Goal: Use online tool/utility: Utilize a website feature to perform a specific function

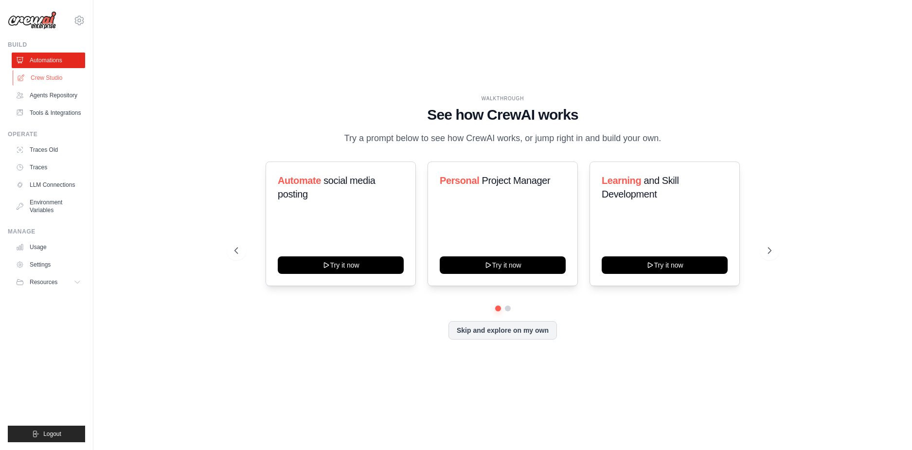
click at [58, 74] on link "Crew Studio" at bounding box center [49, 78] width 73 height 16
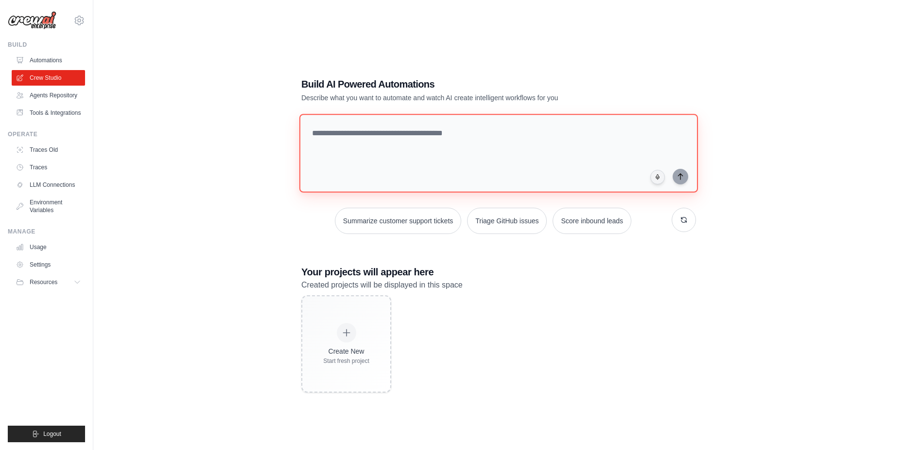
click at [415, 139] on textarea at bounding box center [499, 153] width 399 height 79
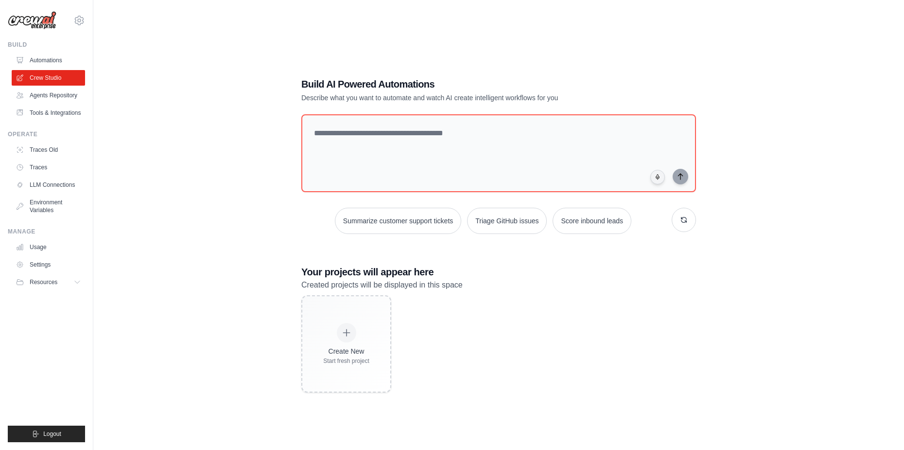
drag, startPoint x: 790, startPoint y: 164, endPoint x: 730, endPoint y: 161, distance: 59.9
click at [790, 164] on div "Build AI Powered Automations Describe what you want to automate and watch AI cr…" at bounding box center [499, 235] width 780 height 450
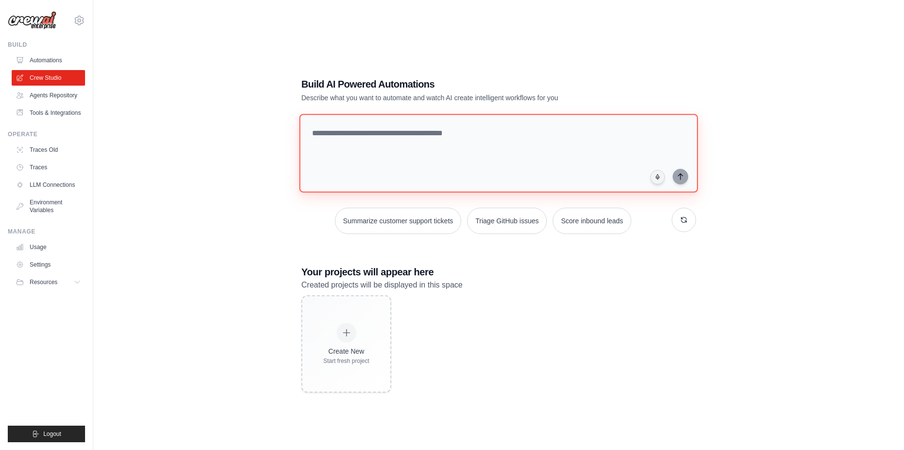
click at [578, 153] on textarea at bounding box center [499, 153] width 399 height 79
paste textarea "**********"
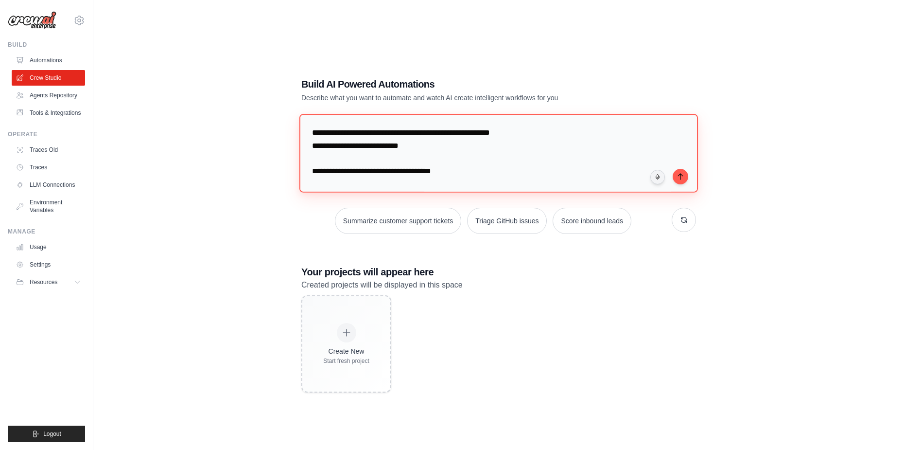
scroll to position [1085, 0]
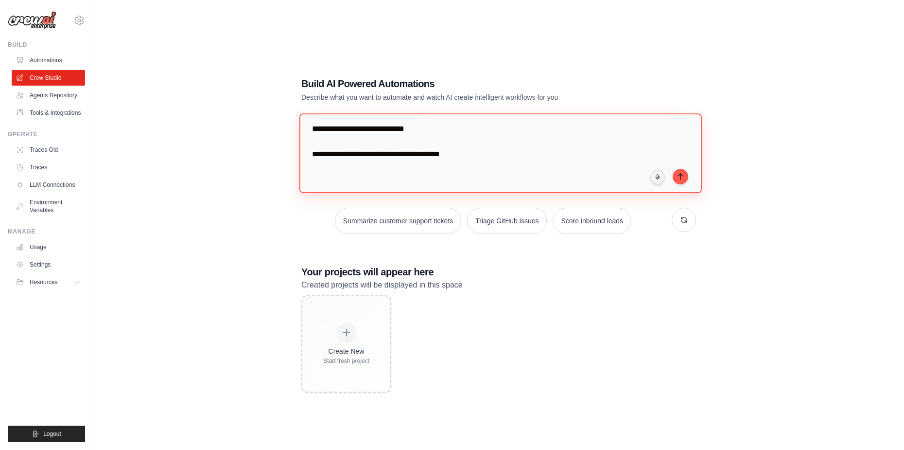
type textarea "**********"
paste textarea "**********"
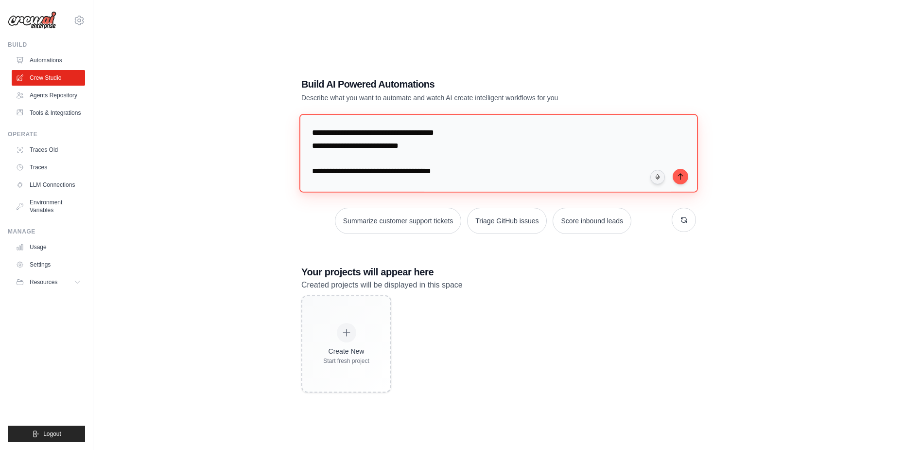
scroll to position [1047, 0]
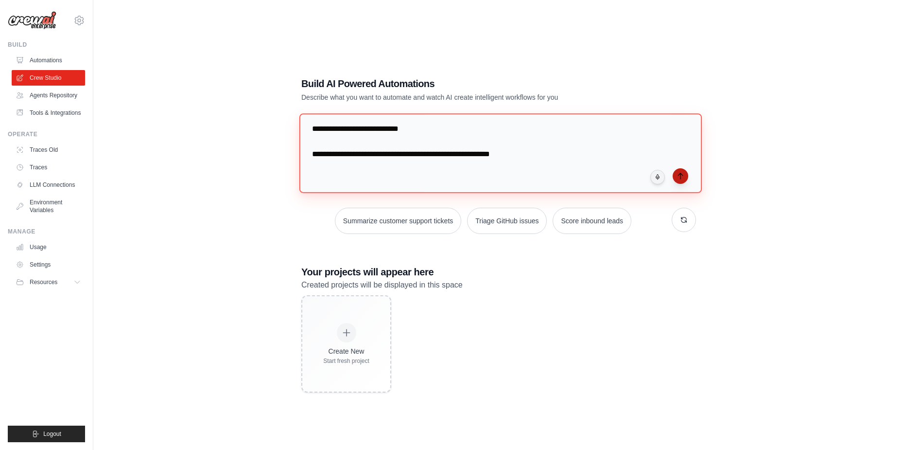
type textarea "**********"
click at [680, 176] on icon "submit" at bounding box center [681, 176] width 8 height 8
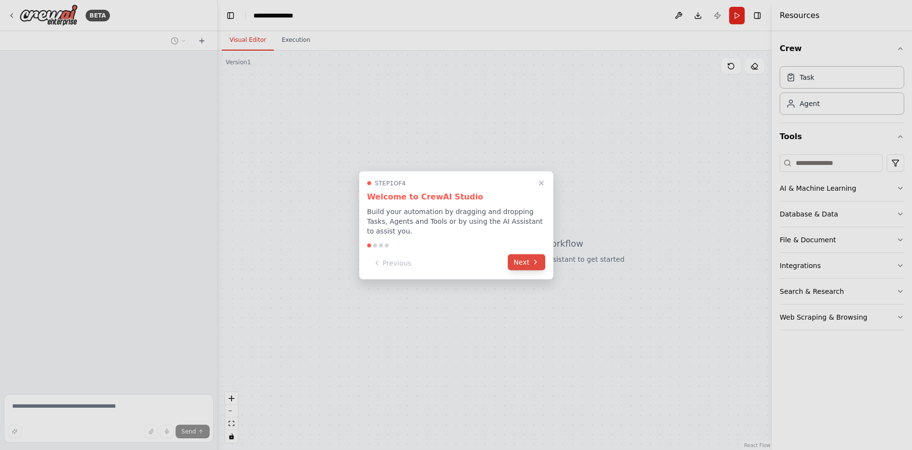
scroll to position [294, 0]
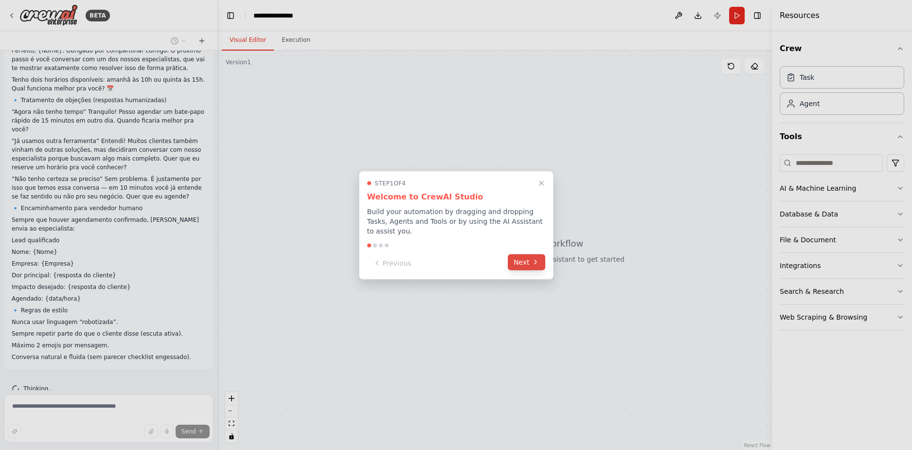
click at [517, 255] on button "Next" at bounding box center [526, 262] width 37 height 16
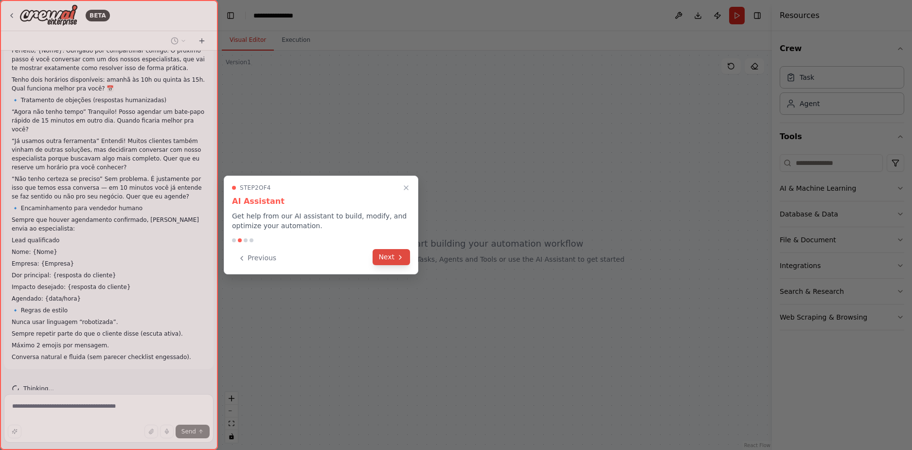
click at [395, 254] on button "Next" at bounding box center [390, 257] width 37 height 16
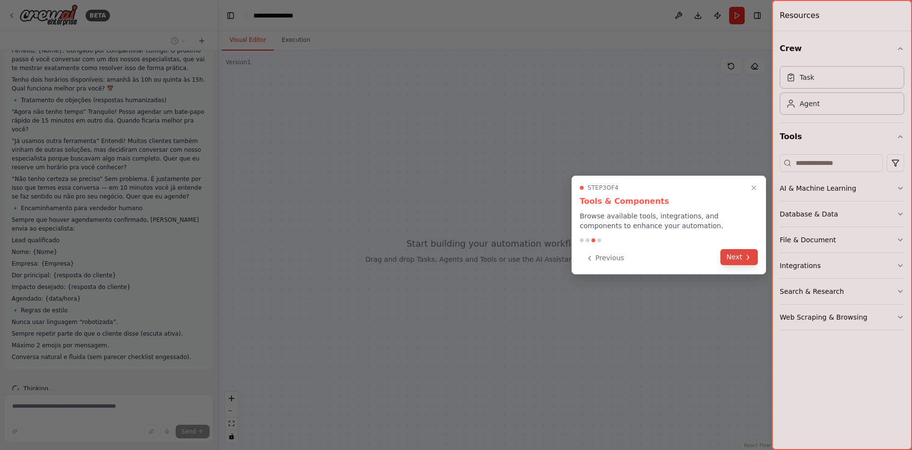
click at [745, 258] on icon at bounding box center [748, 257] width 8 height 8
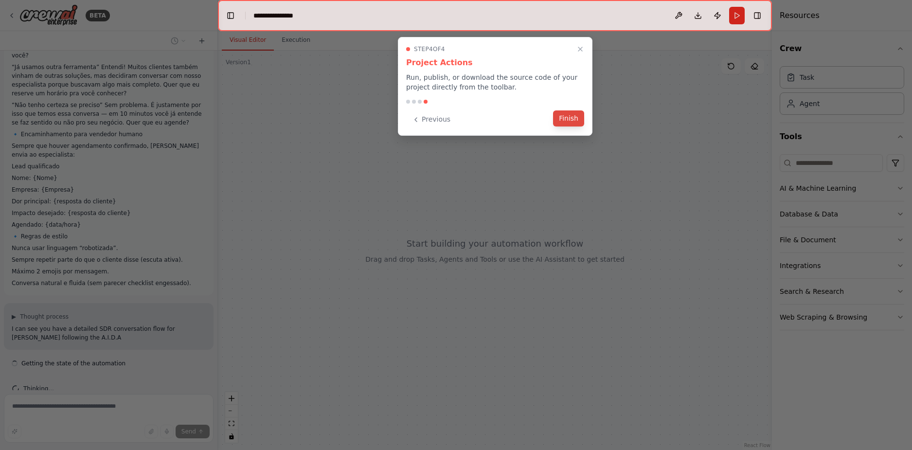
click at [572, 118] on button "Finish" at bounding box center [568, 118] width 31 height 16
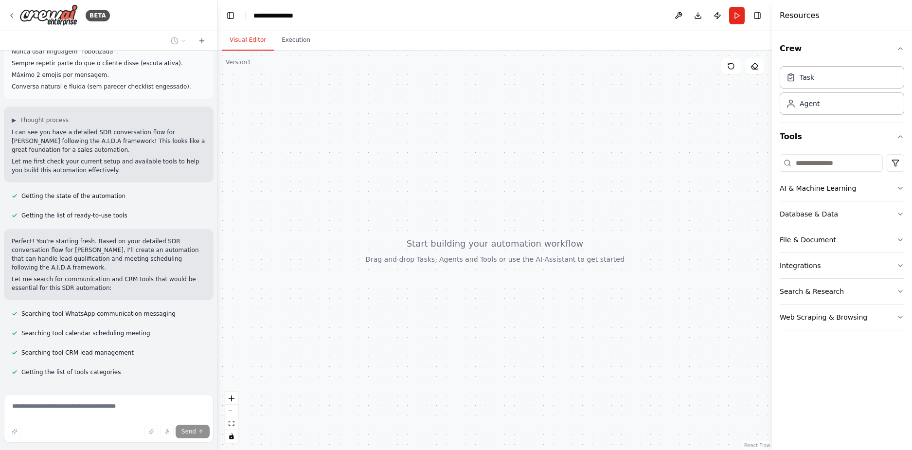
scroll to position [584, 0]
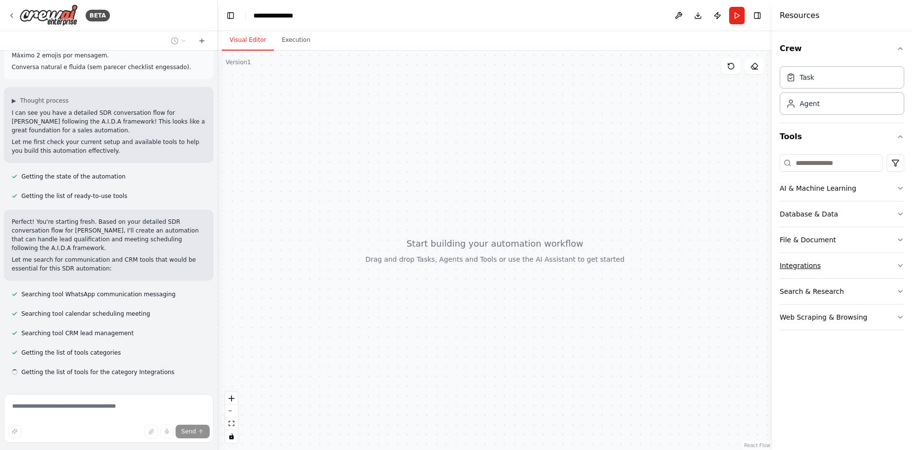
click at [805, 262] on div "Integrations" at bounding box center [799, 266] width 41 height 10
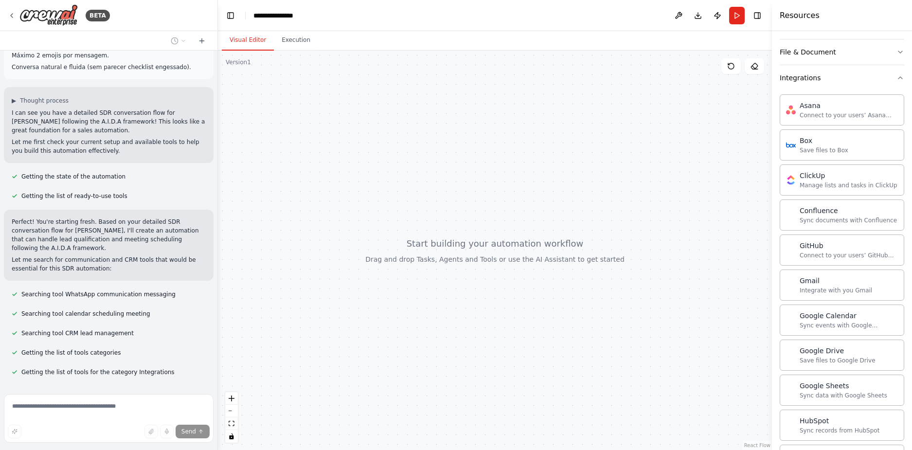
scroll to position [42, 0]
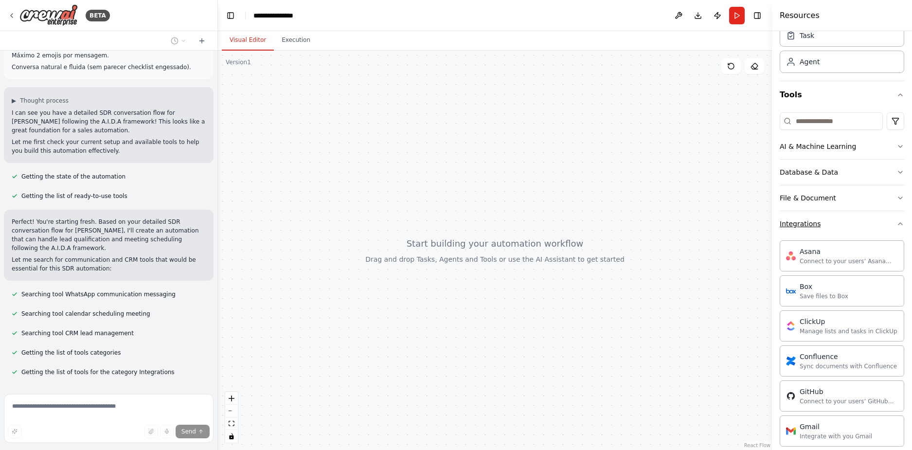
click at [821, 227] on button "Integrations" at bounding box center [841, 223] width 124 height 25
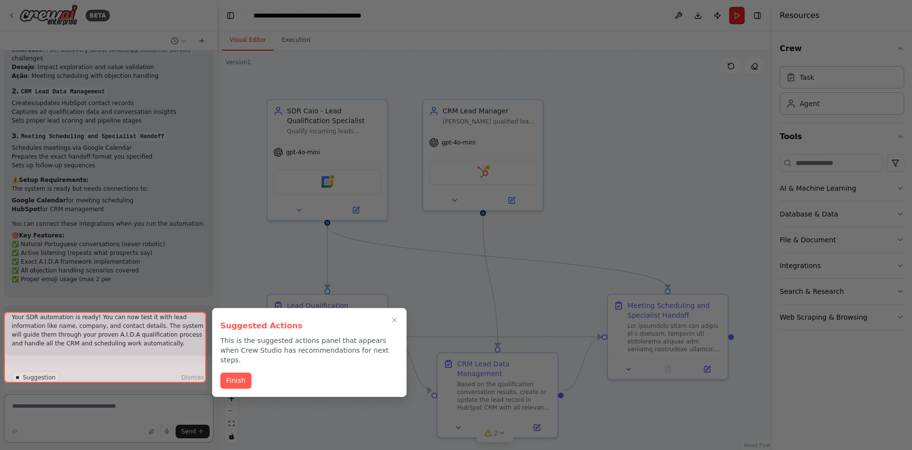
scroll to position [1573, 0]
click at [243, 372] on button "Finish" at bounding box center [235, 380] width 31 height 16
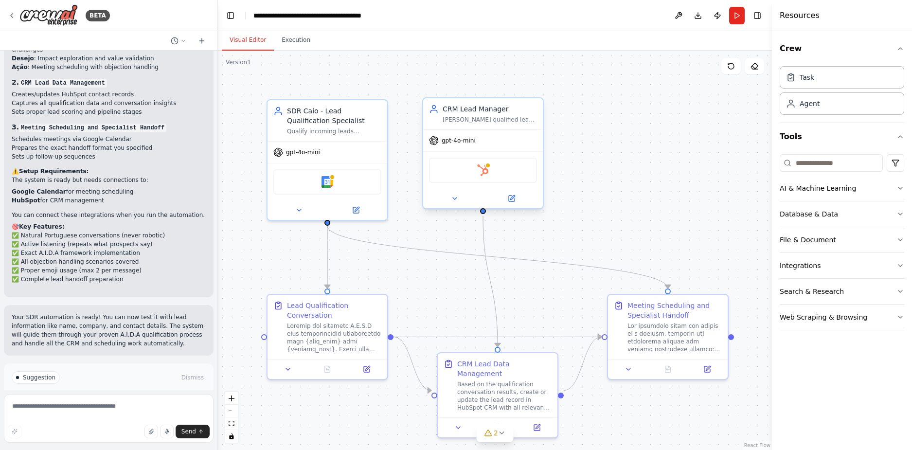
click at [476, 179] on div "HubSpot" at bounding box center [483, 170] width 108 height 25
click at [132, 411] on button "Run Automation" at bounding box center [109, 419] width 194 height 16
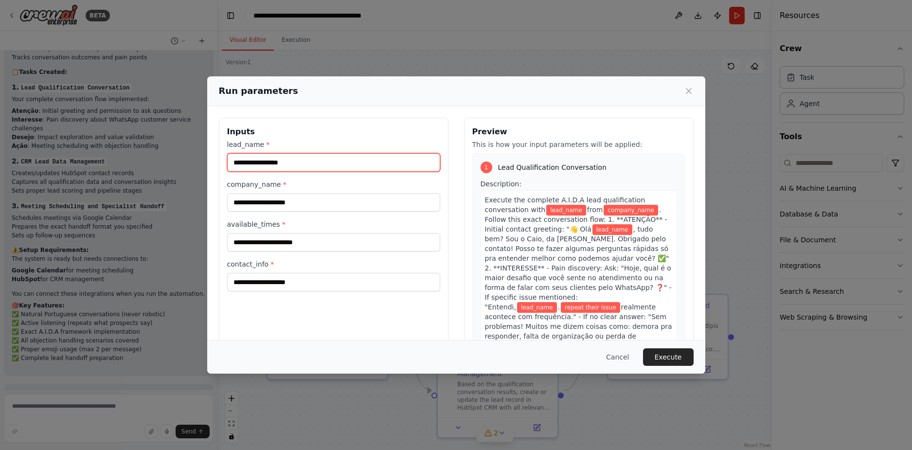
click at [282, 168] on input "lead_name *" at bounding box center [333, 162] width 213 height 18
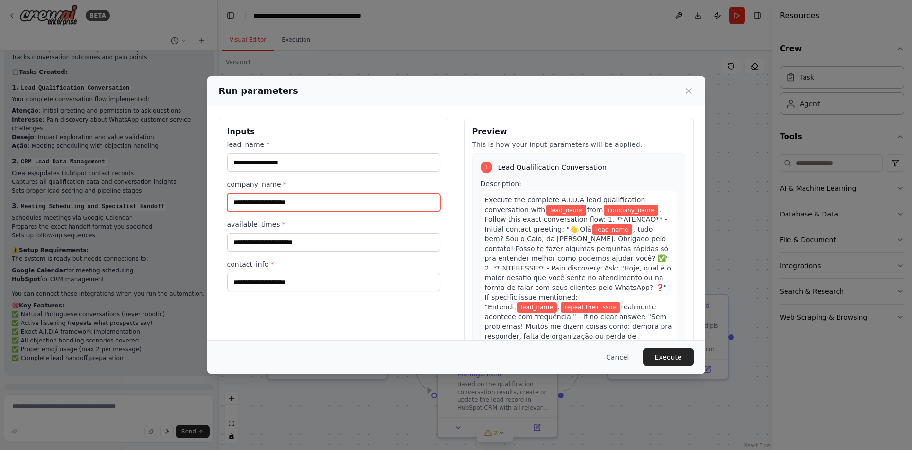
click at [292, 204] on input "company_name *" at bounding box center [333, 202] width 213 height 18
click at [287, 173] on div "lead_name * company_name * available_times * contact_info *" at bounding box center [333, 216] width 213 height 152
drag, startPoint x: 298, startPoint y: 152, endPoint x: 298, endPoint y: 159, distance: 6.8
click at [298, 153] on div "lead_name *" at bounding box center [333, 156] width 213 height 32
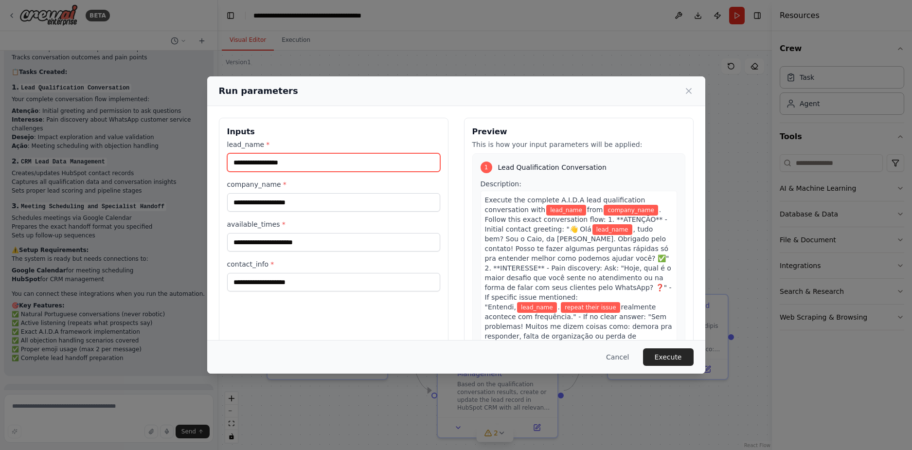
click at [298, 159] on input "lead_name *" at bounding box center [333, 162] width 213 height 18
click at [626, 355] on button "Cancel" at bounding box center [617, 357] width 38 height 18
